Goal: Navigation & Orientation: Find specific page/section

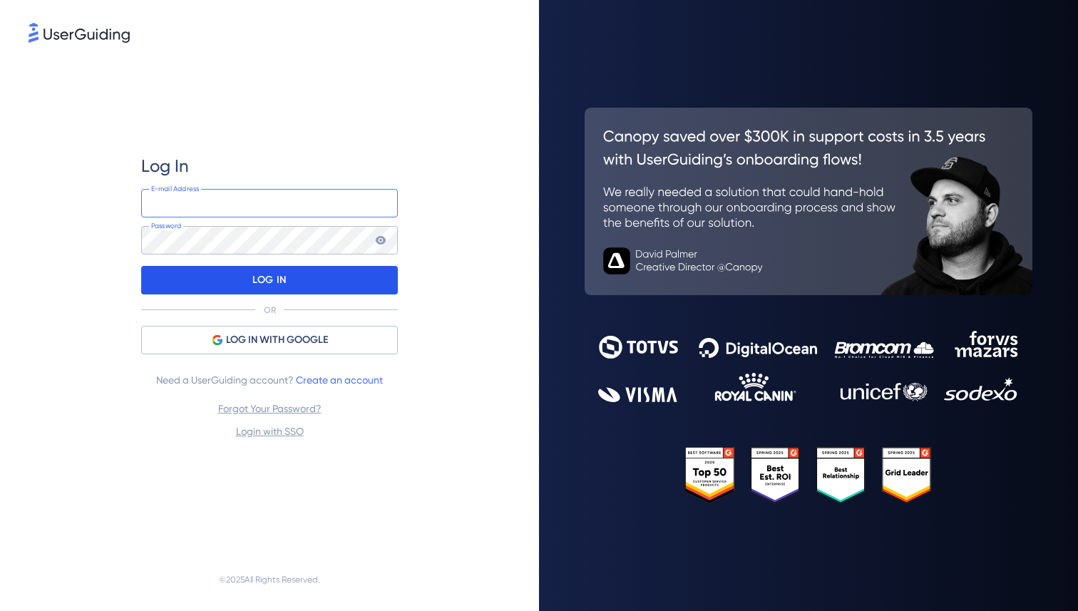
type input "[PERSON_NAME][EMAIL_ADDRESS][DOMAIN_NAME]"
click at [332, 284] on div "LOG IN" at bounding box center [269, 280] width 257 height 29
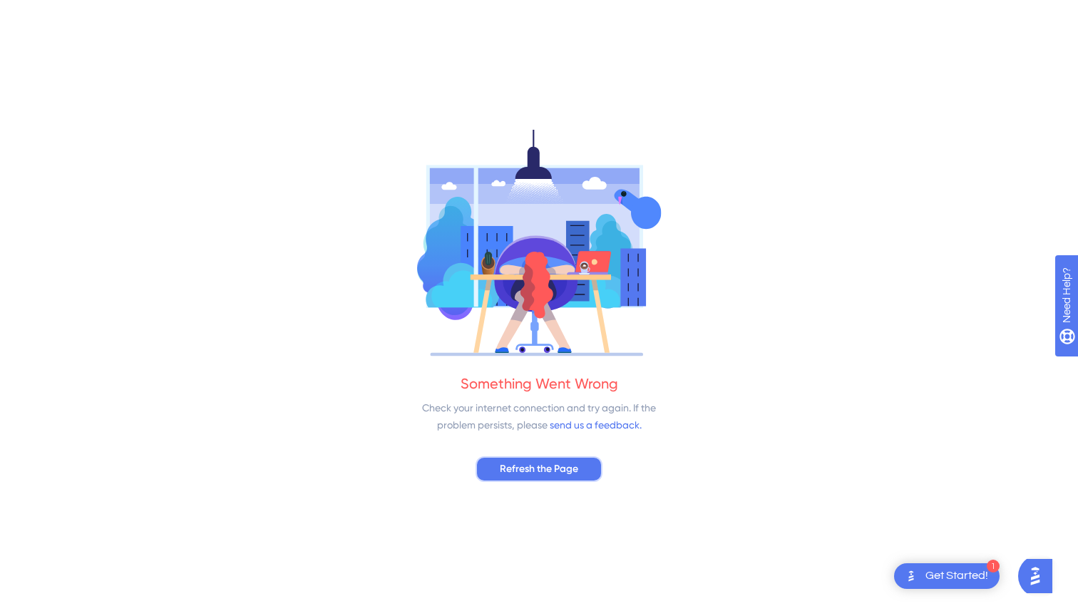
click at [508, 478] on button "Refresh the Page" at bounding box center [539, 469] width 127 height 26
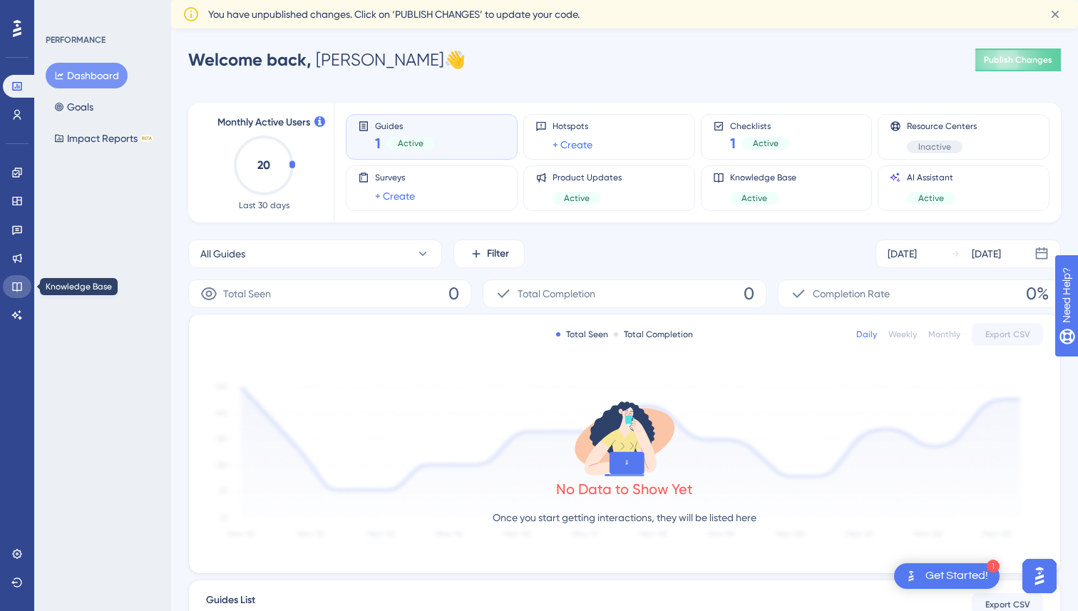
click at [17, 282] on icon at bounding box center [16, 286] width 11 height 11
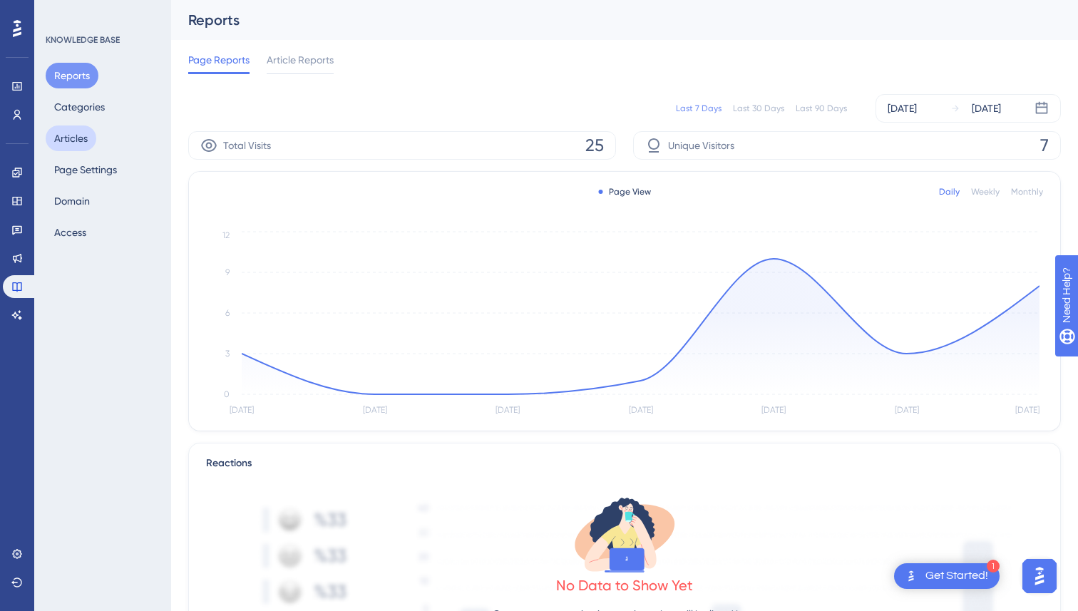
click at [80, 135] on button "Articles" at bounding box center [71, 138] width 51 height 26
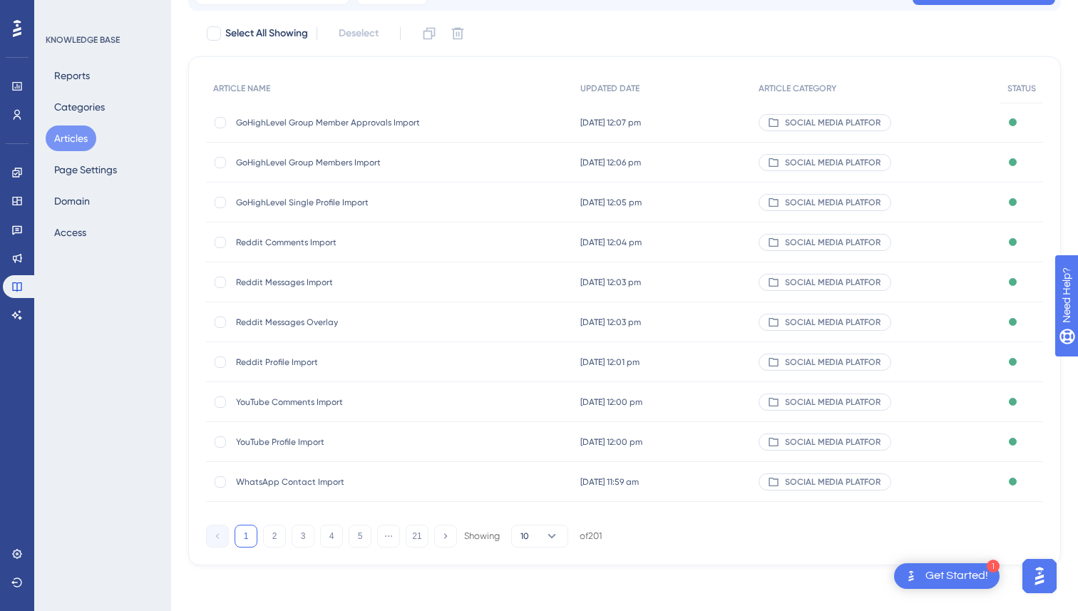
scroll to position [115, 0]
